Goal: Find specific page/section: Locate a particular part of the current website

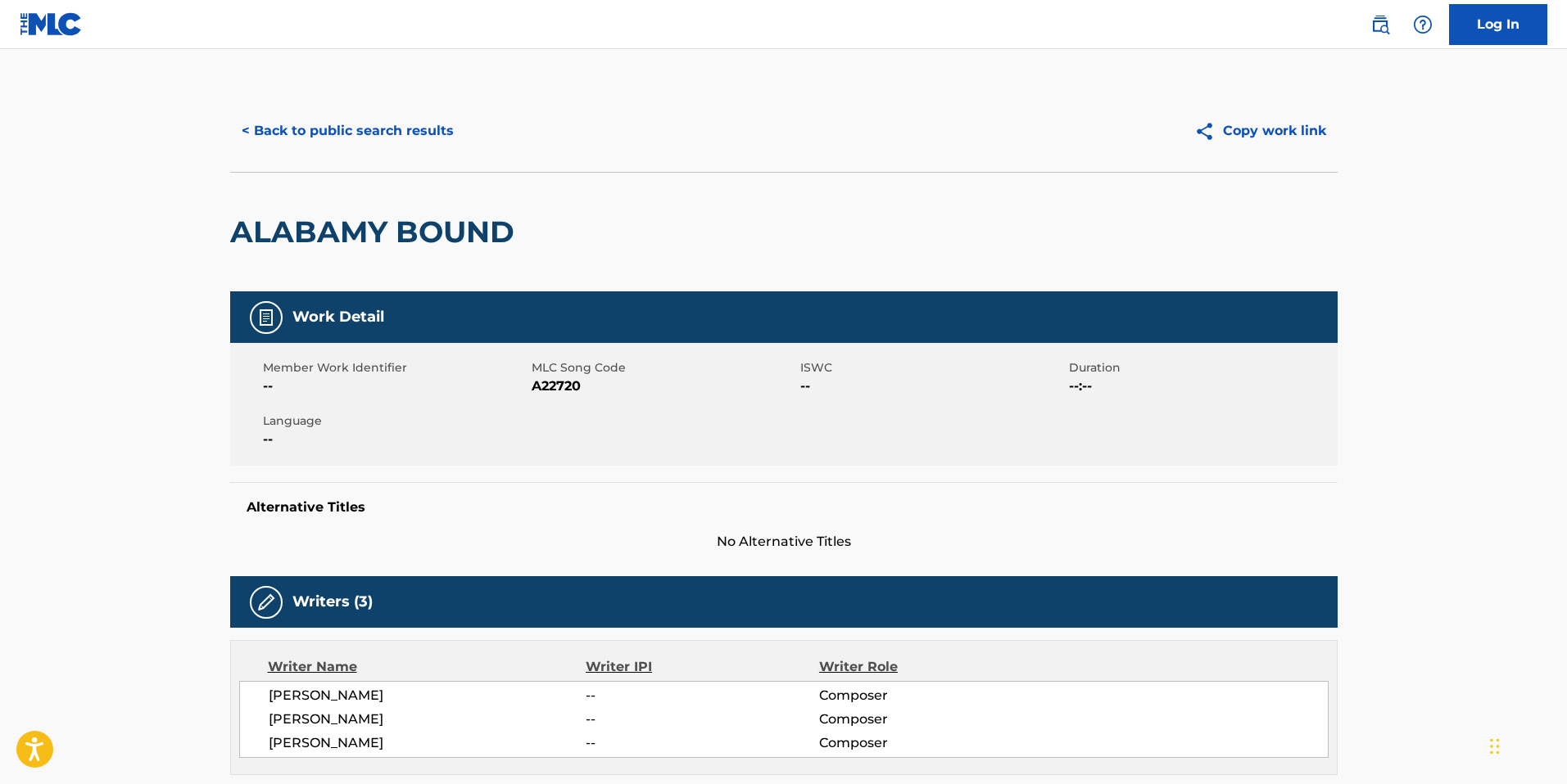
click at [303, 137] on button "< Back to public search results" at bounding box center [347, 131] width 235 height 41
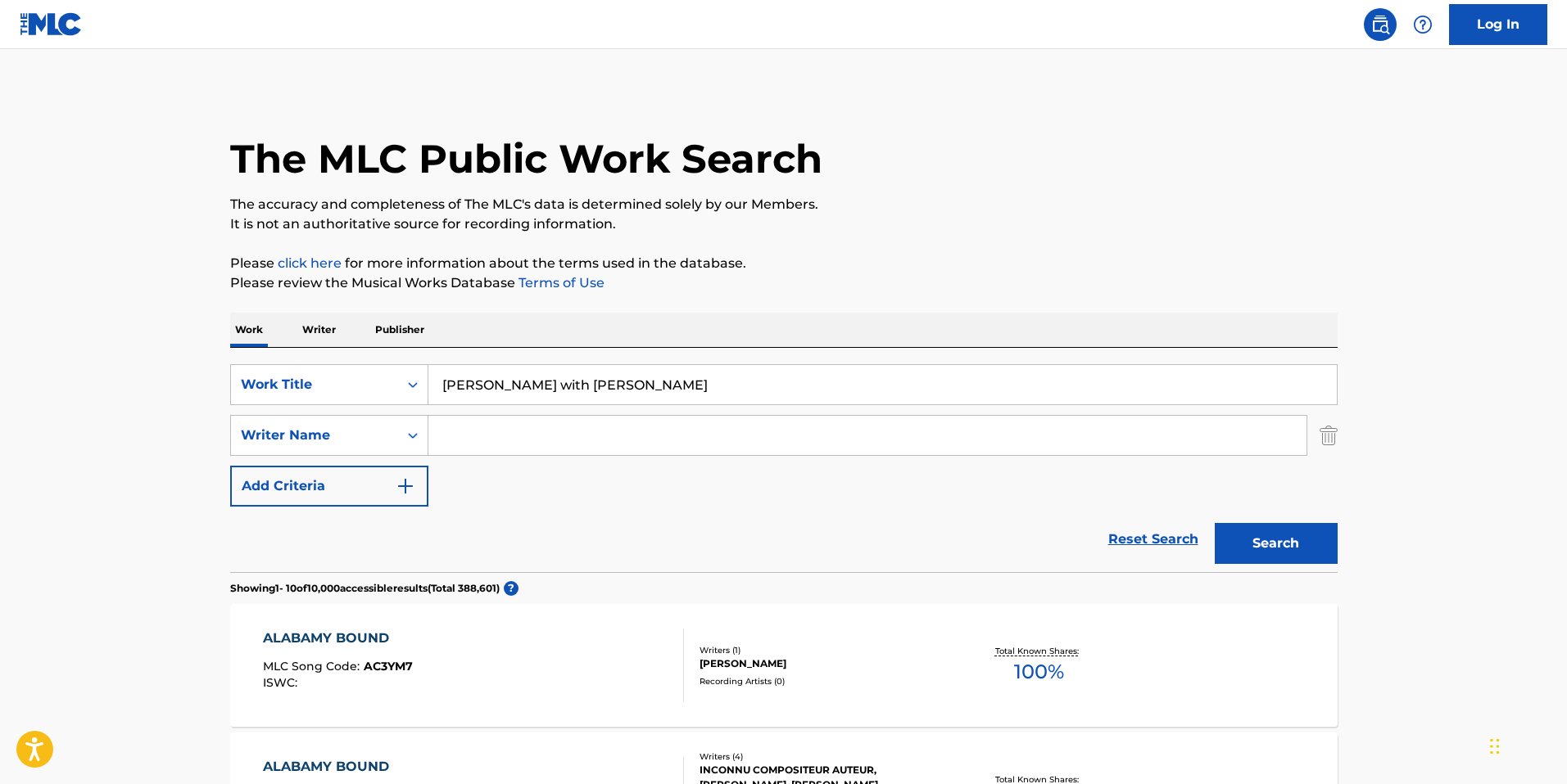
click at [533, 389] on input "[PERSON_NAME] with [PERSON_NAME]" at bounding box center [882, 384] width 909 height 39
paste input "Jump (JumpStyle TikTok)"
type input "Jump (JumpStyle TikTok)"
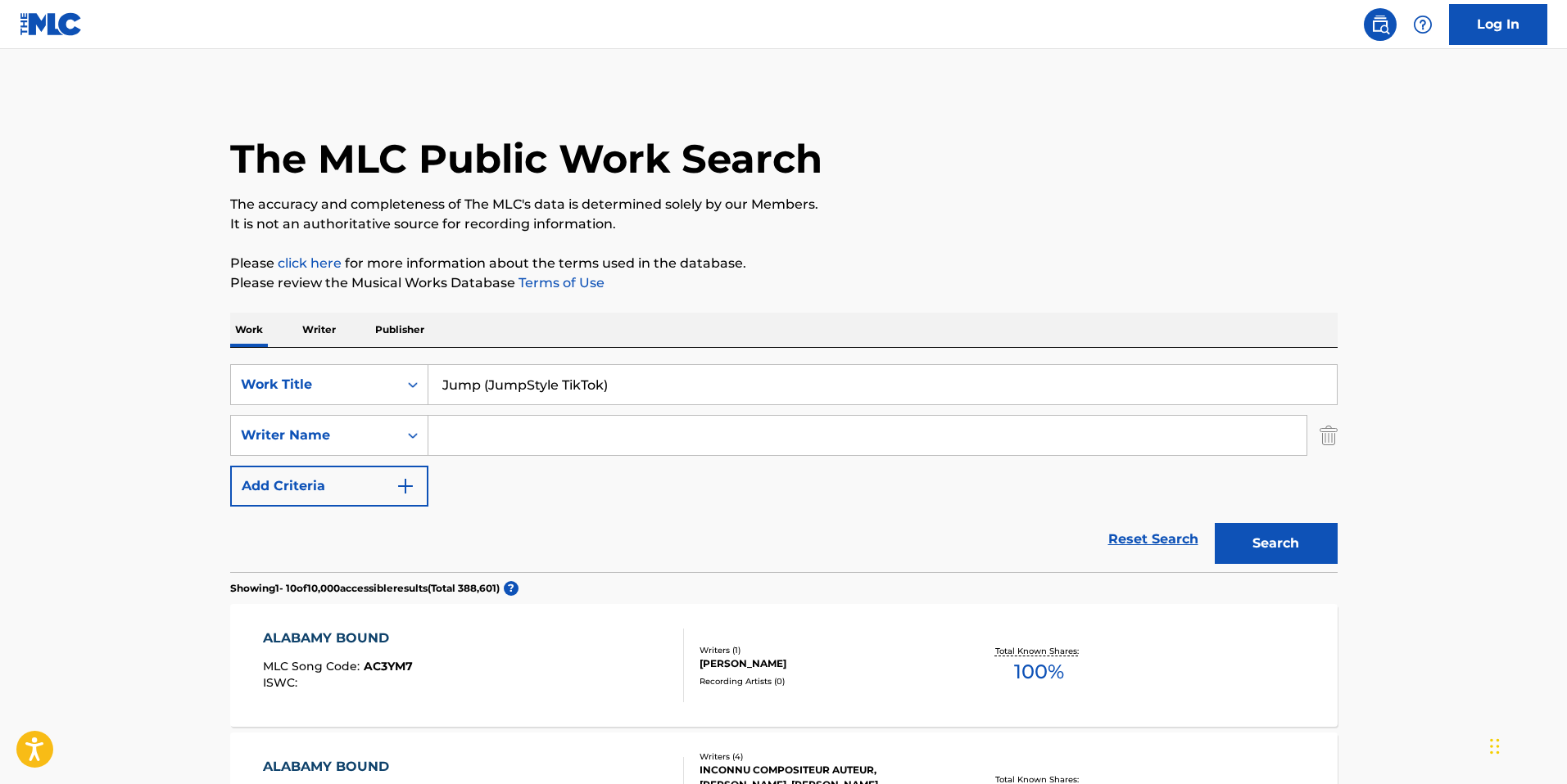
click at [1248, 537] on button "Search" at bounding box center [1276, 543] width 123 height 41
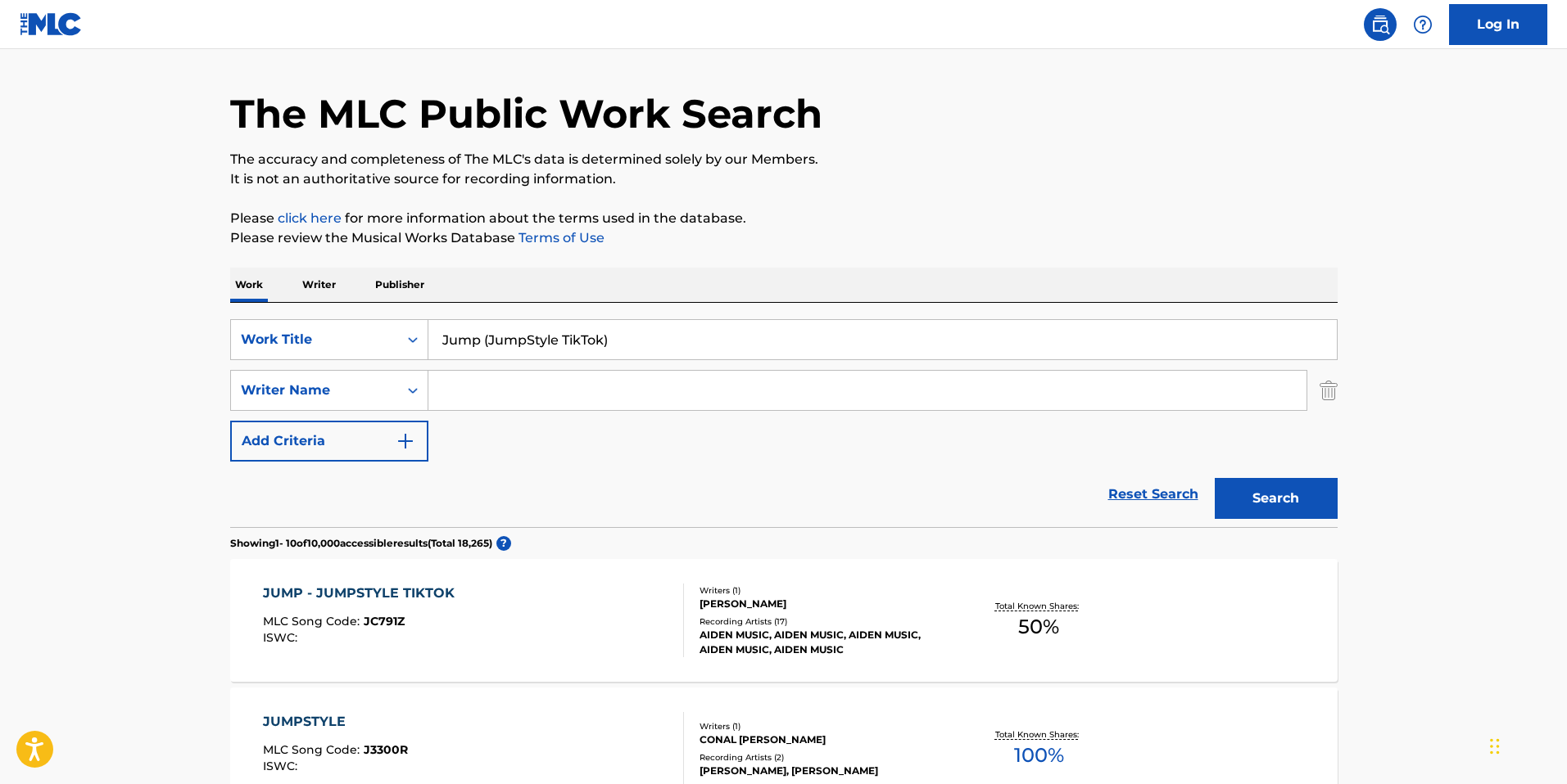
scroll to position [57, 0]
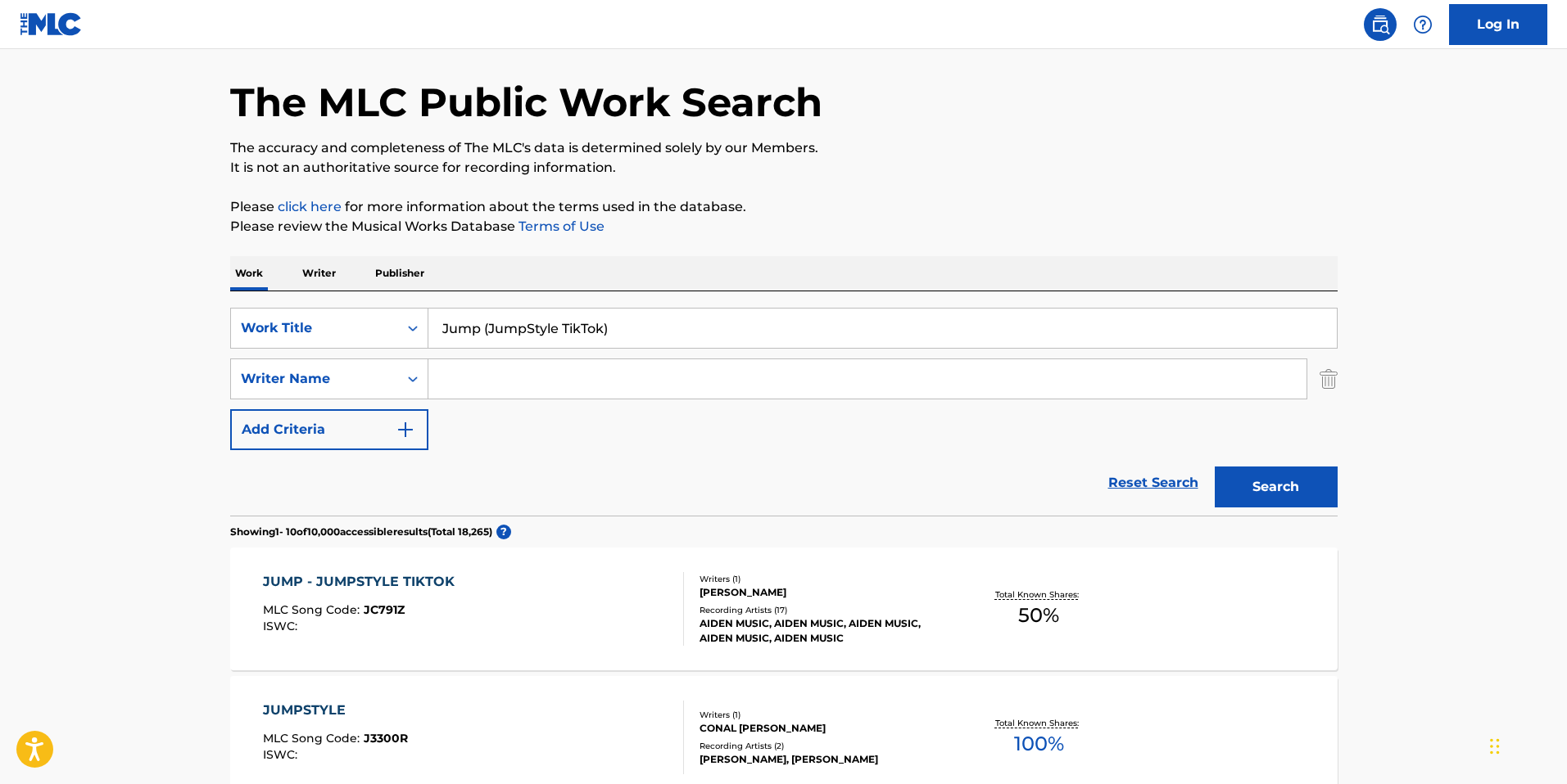
click at [404, 578] on div "JUMP - JUMPSTYLE TIKTOK" at bounding box center [362, 582] width 200 height 19
